Goal: Information Seeking & Learning: Understand process/instructions

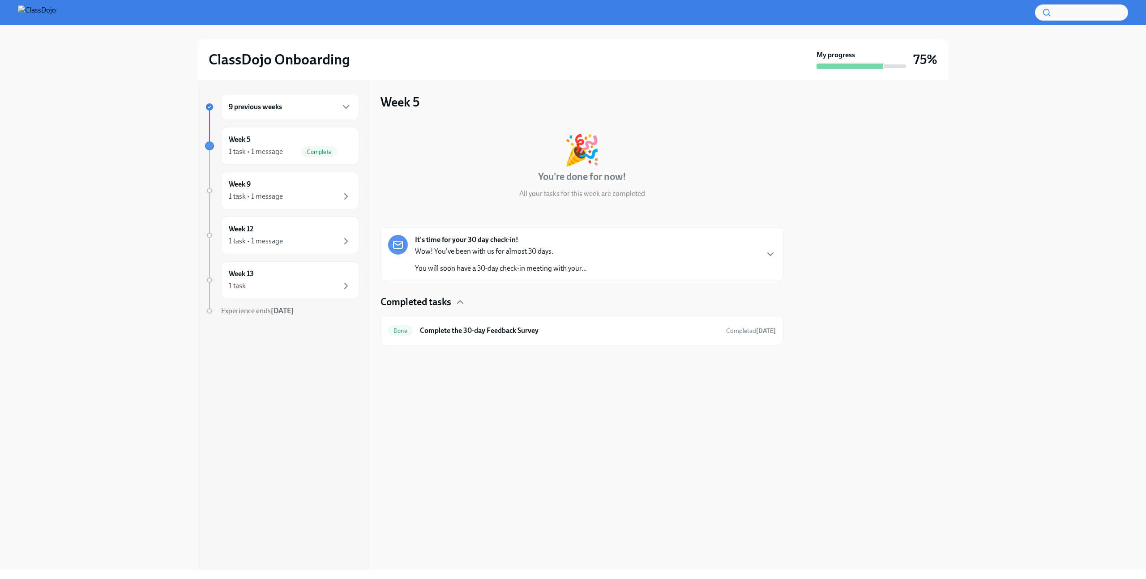
click at [37, 12] on img at bounding box center [37, 12] width 38 height 14
click at [39, 12] on img at bounding box center [37, 12] width 38 height 14
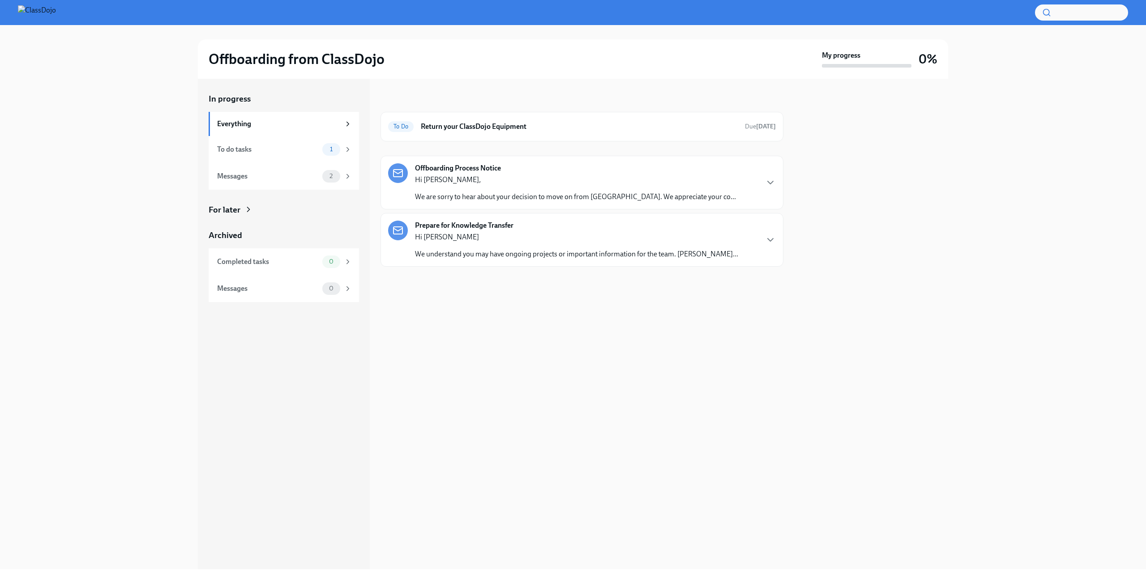
click at [653, 257] on p "We understand you may have ongoing projects or important information for the te…" at bounding box center [576, 254] width 323 height 10
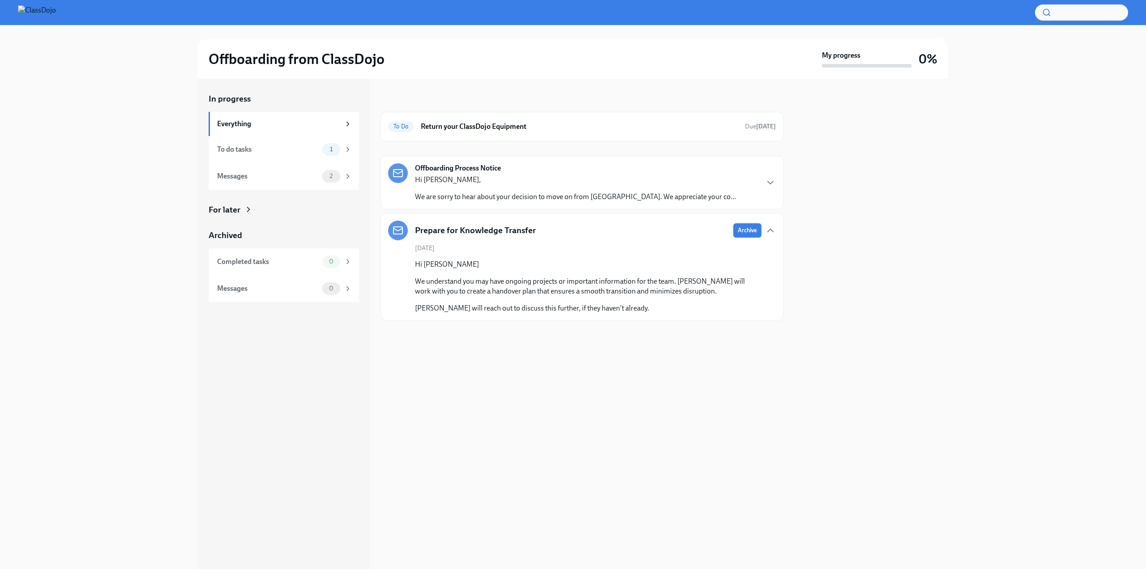
click at [738, 254] on div "[DATE] Hi [PERSON_NAME] We understand you may have ongoing projects or importan…" at bounding box center [582, 278] width 388 height 69
click at [617, 173] on div "Offboarding Process Notice Hi [PERSON_NAME], We are sorry to hear about your de…" at bounding box center [575, 182] width 321 height 39
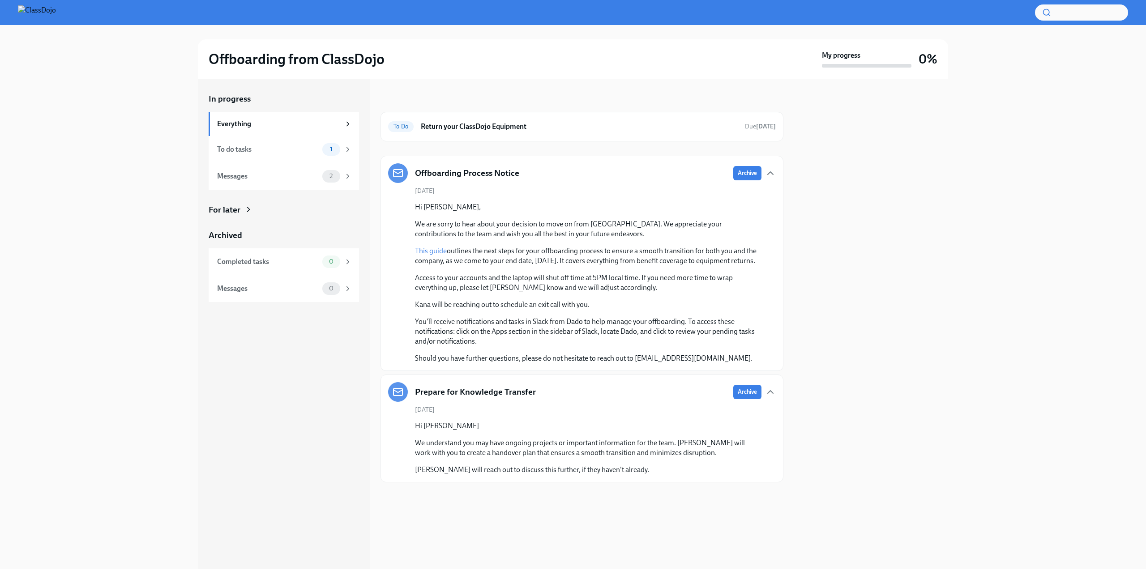
click at [438, 247] on link "This guide" at bounding box center [431, 251] width 32 height 9
